Goal: Task Accomplishment & Management: Manage account settings

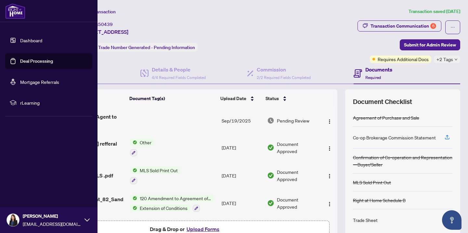
click at [36, 62] on link "Deal Processing" at bounding box center [36, 61] width 33 height 6
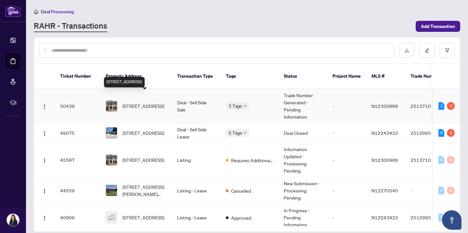
click at [141, 102] on span "[STREET_ADDRESS]" at bounding box center [144, 105] width 42 height 7
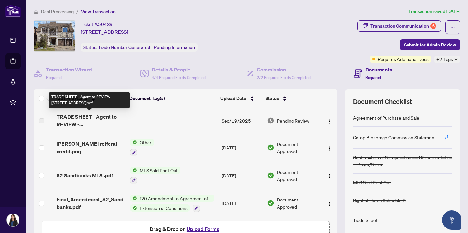
click at [101, 120] on span "TRADE SHEET - Agent to REVIEW - [STREET_ADDRESS]pdf" at bounding box center [91, 121] width 68 height 16
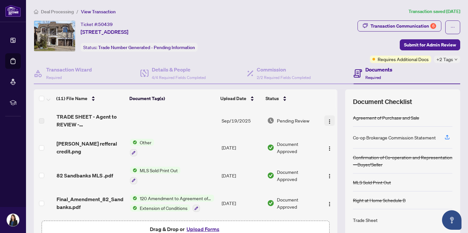
click at [327, 120] on img "button" at bounding box center [329, 121] width 5 height 5
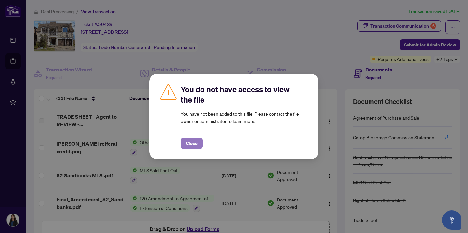
click at [193, 142] on span "Close" at bounding box center [192, 143] width 12 height 10
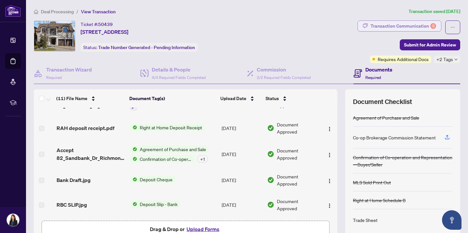
click at [420, 28] on div "Transaction Communication 6" at bounding box center [404, 26] width 66 height 10
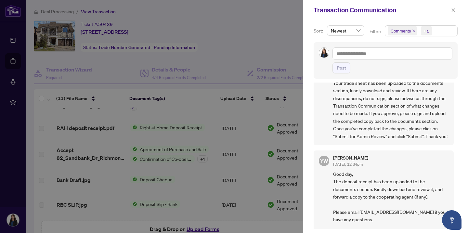
scroll to position [347, 0]
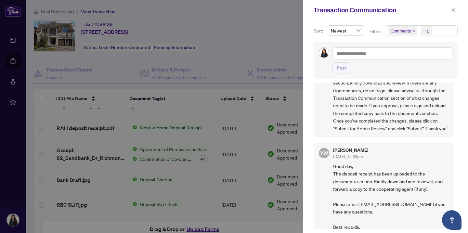
click at [287, 27] on div at bounding box center [234, 116] width 468 height 233
click at [455, 10] on icon "close" at bounding box center [453, 10] width 5 height 5
